Goal: Obtain resource: Obtain resource

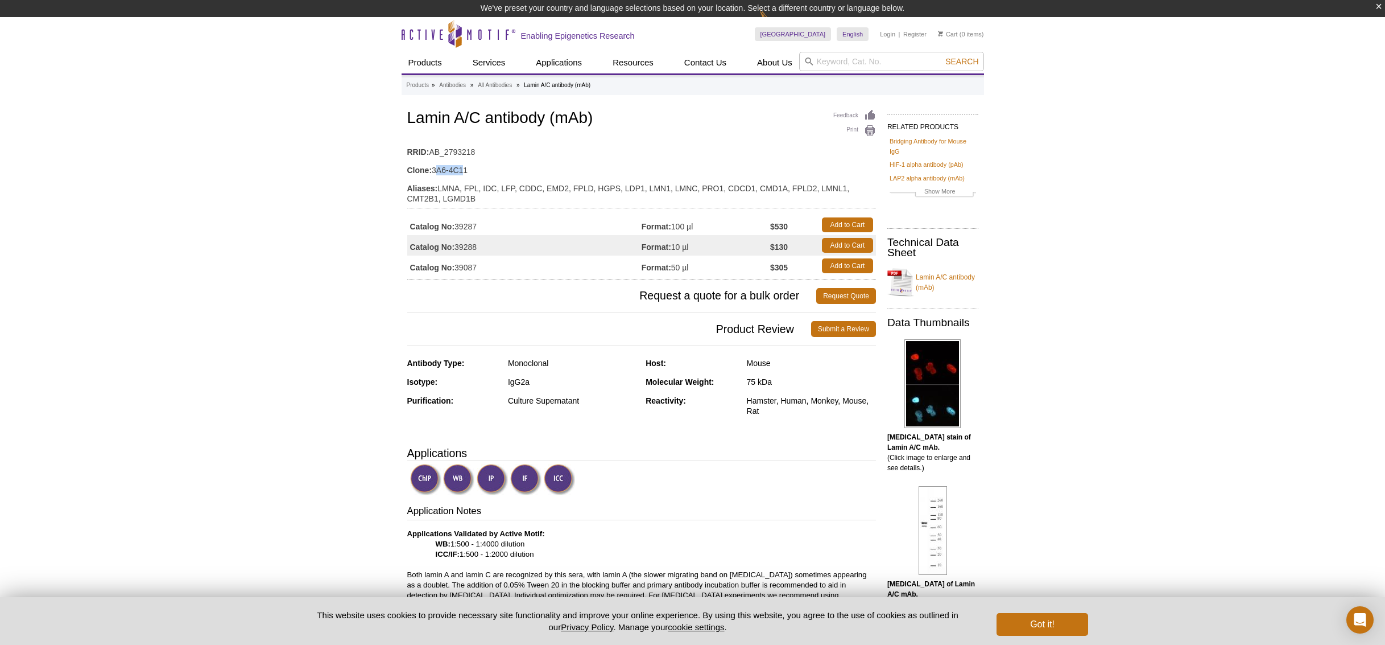
drag, startPoint x: 434, startPoint y: 168, endPoint x: 463, endPoint y: 170, distance: 29.1
click at [463, 170] on td "Clone: 3A6-4C11" at bounding box center [641, 167] width 469 height 18
click at [476, 170] on td "Clone: 3A6-4C11" at bounding box center [641, 167] width 469 height 18
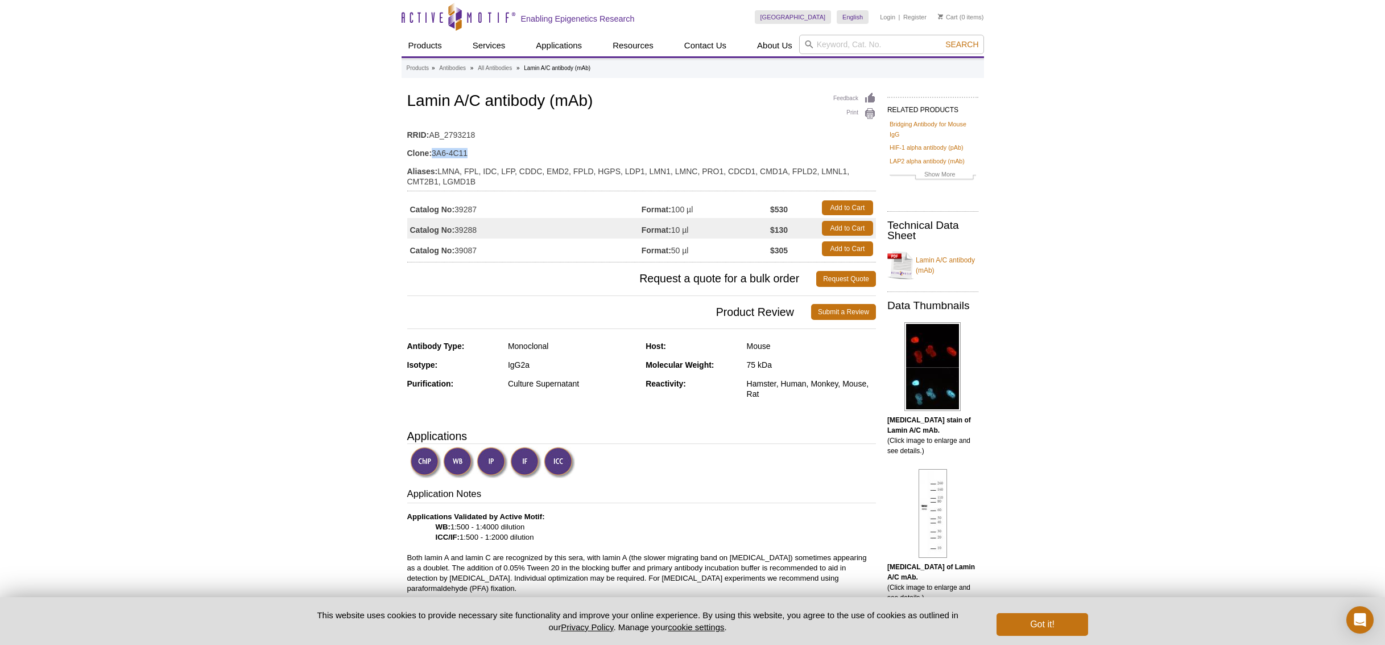
drag, startPoint x: 433, startPoint y: 151, endPoint x: 473, endPoint y: 153, distance: 39.9
click at [473, 152] on td "Clone: 3A6-4C11" at bounding box center [641, 150] width 469 height 18
copy td "3A6-4C11"
